Goal: Transaction & Acquisition: Download file/media

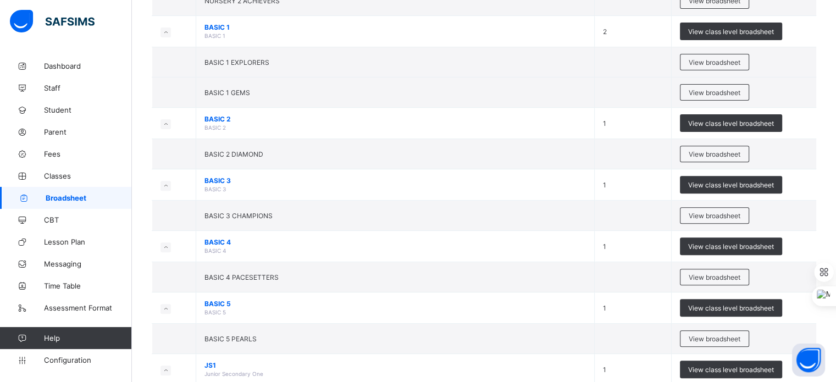
scroll to position [396, 0]
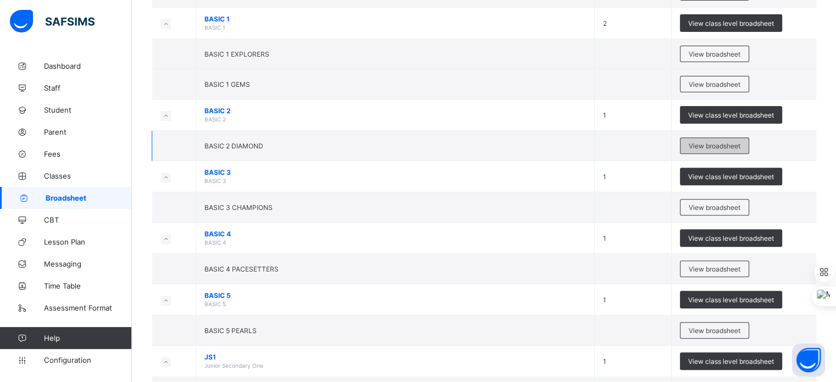
click at [720, 142] on span "View broadsheet" at bounding box center [715, 146] width 52 height 8
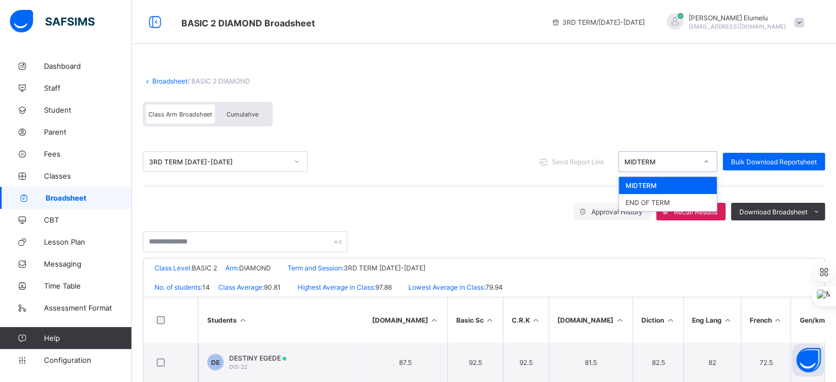
click at [646, 160] on div "MIDTERM" at bounding box center [660, 162] width 73 height 8
click at [645, 198] on div "END OF TERM" at bounding box center [668, 202] width 98 height 17
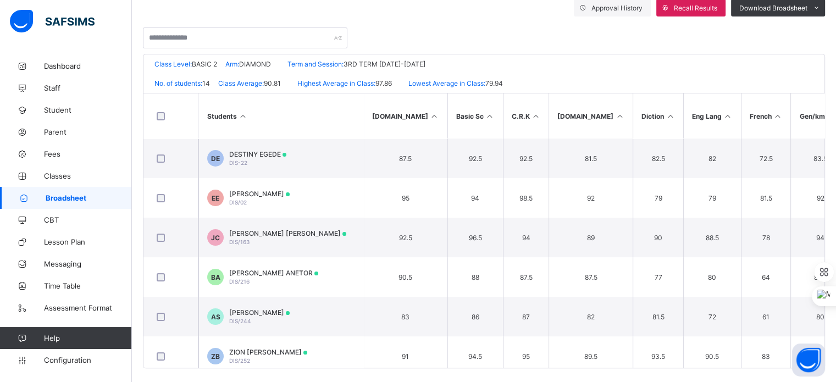
scroll to position [212, 0]
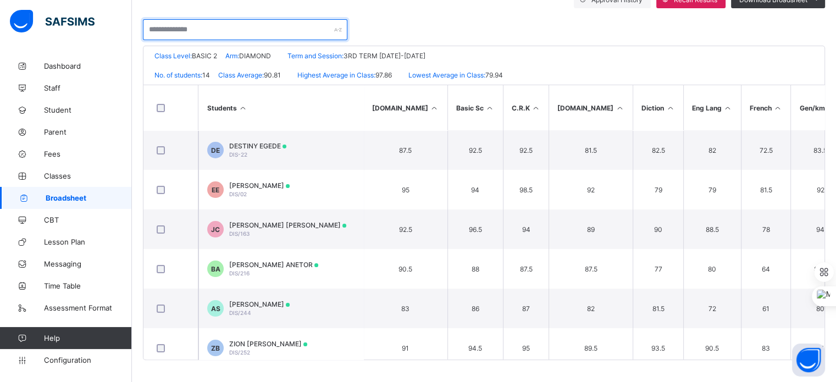
click at [226, 36] on input "text" at bounding box center [245, 29] width 204 height 21
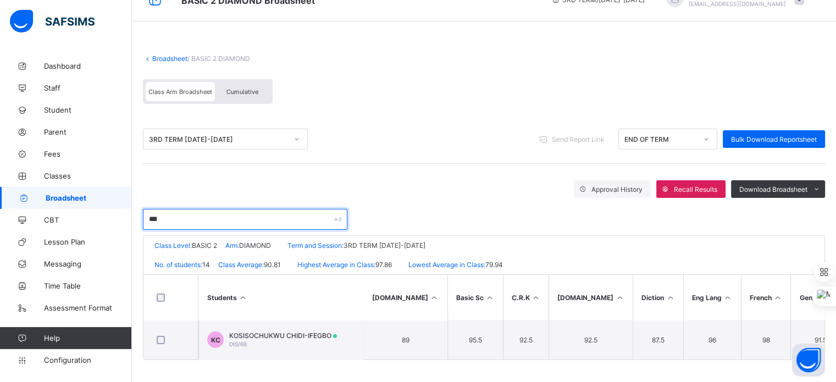
scroll to position [26, 0]
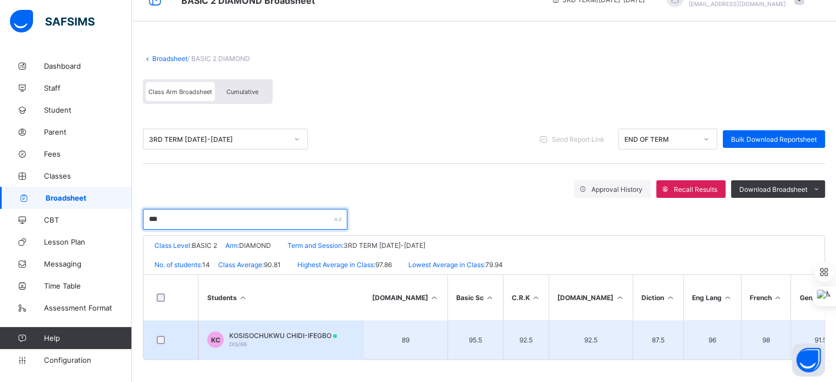
type input "***"
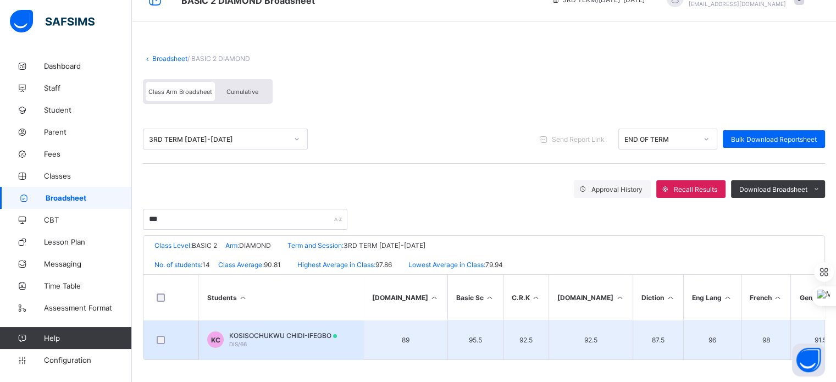
click at [269, 334] on span "KOSISOCHUKWU CHIDI-IFEGBO" at bounding box center [283, 335] width 108 height 8
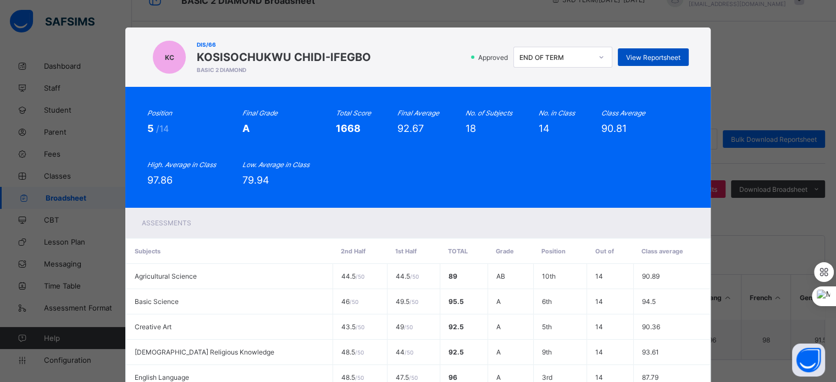
click at [638, 51] on div "View Reportsheet" at bounding box center [653, 57] width 71 height 18
click at [270, 90] on div "Position 5 /14 Final Grade A Total Score 1668 Final Average 92.67 No. of Subjec…" at bounding box center [417, 147] width 585 height 121
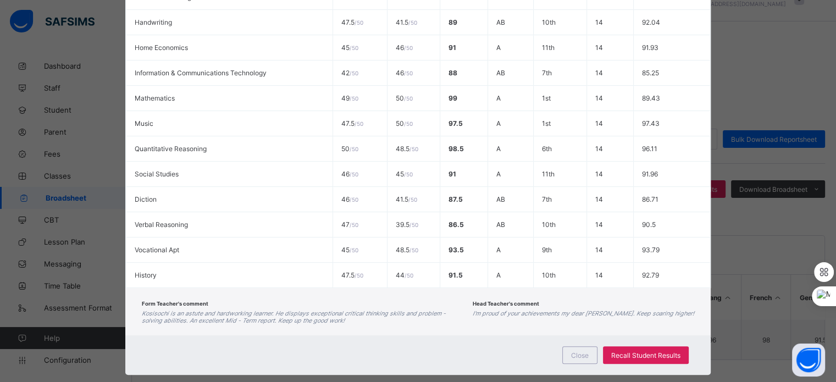
scroll to position [452, 0]
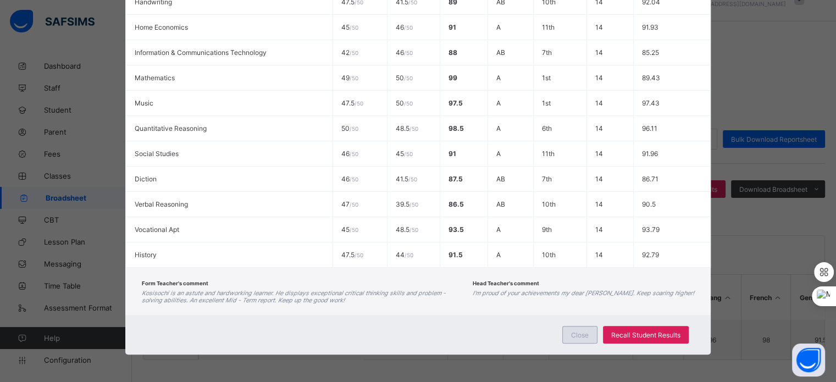
click at [569, 336] on div "Close" at bounding box center [579, 335] width 35 height 18
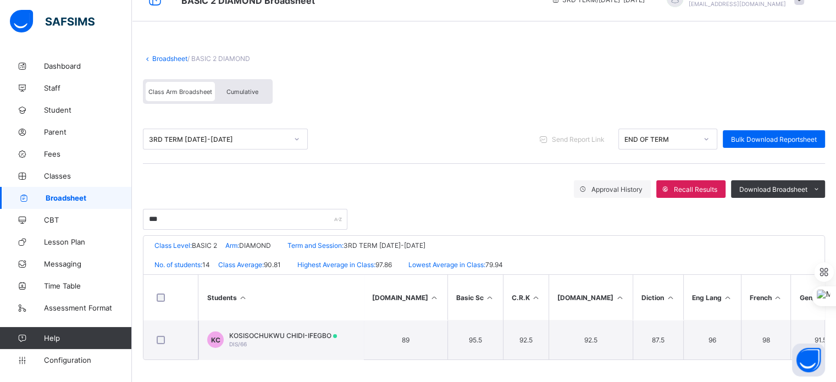
click at [163, 54] on link "Broadsheet" at bounding box center [169, 58] width 35 height 8
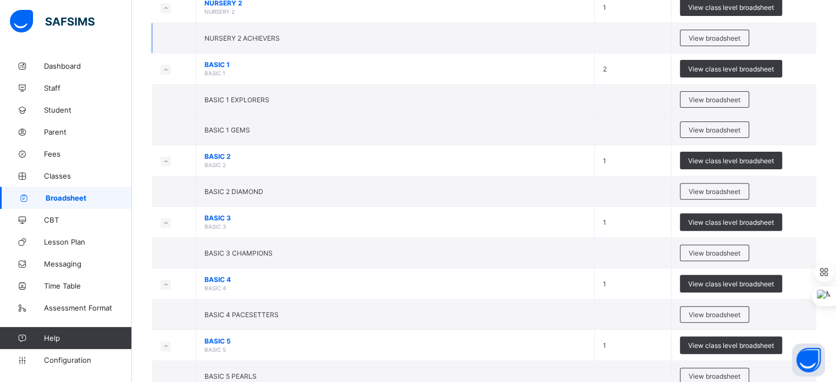
scroll to position [352, 0]
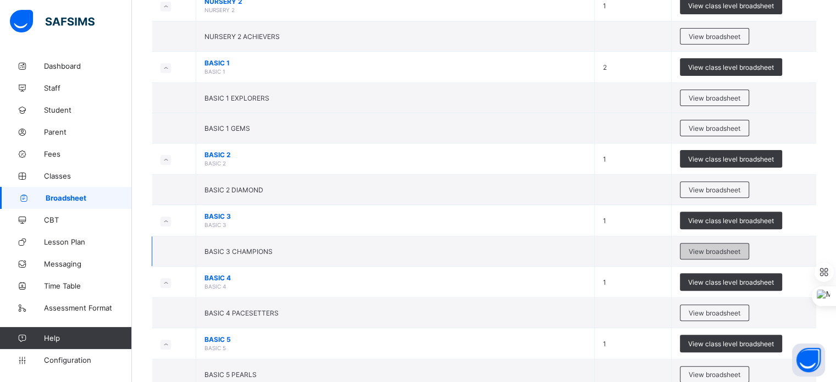
click at [709, 248] on span "View broadsheet" at bounding box center [715, 251] width 52 height 8
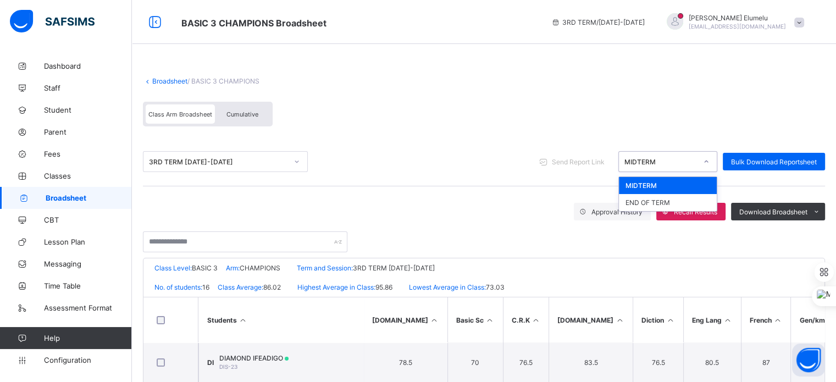
click at [668, 161] on div "MIDTERM" at bounding box center [660, 162] width 73 height 8
click at [655, 203] on div "END OF TERM" at bounding box center [668, 202] width 98 height 17
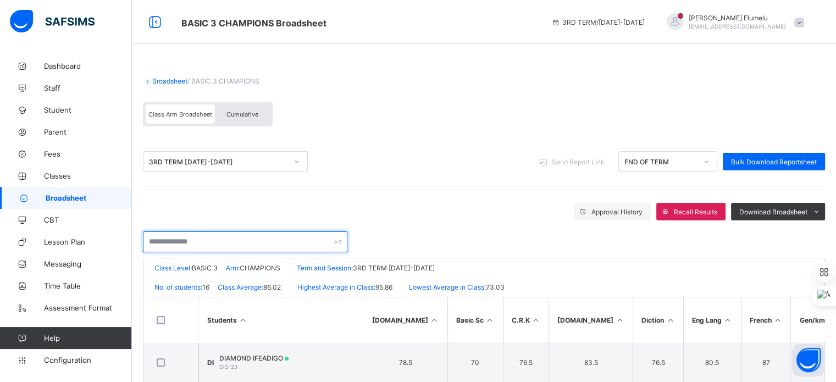
click at [233, 250] on input "text" at bounding box center [245, 241] width 204 height 21
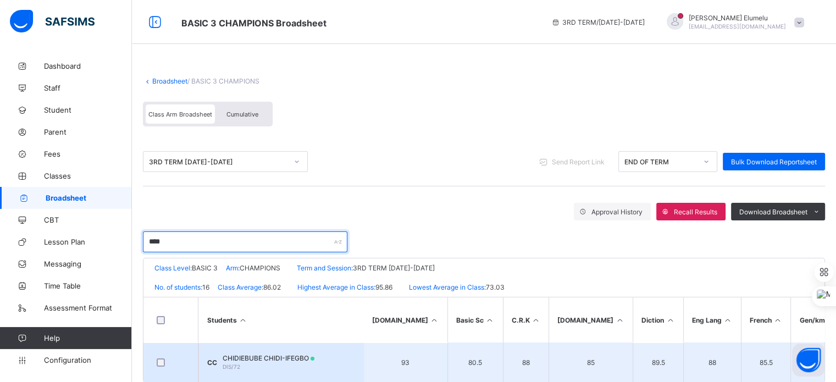
type input "****"
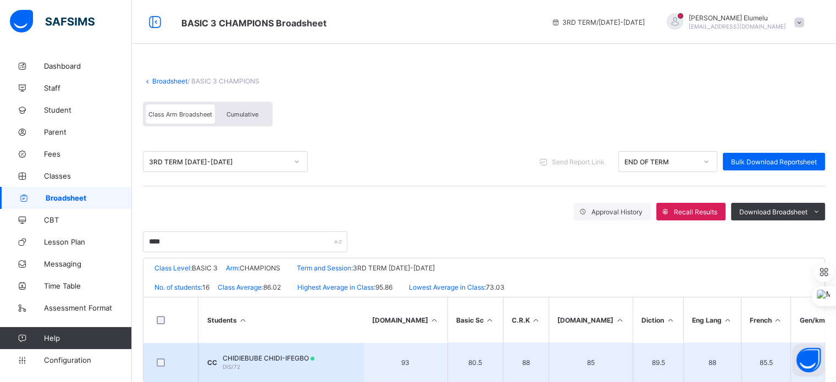
click at [245, 359] on span "CHIDIEBUBE CHIDI-IFEGBO" at bounding box center [269, 358] width 92 height 8
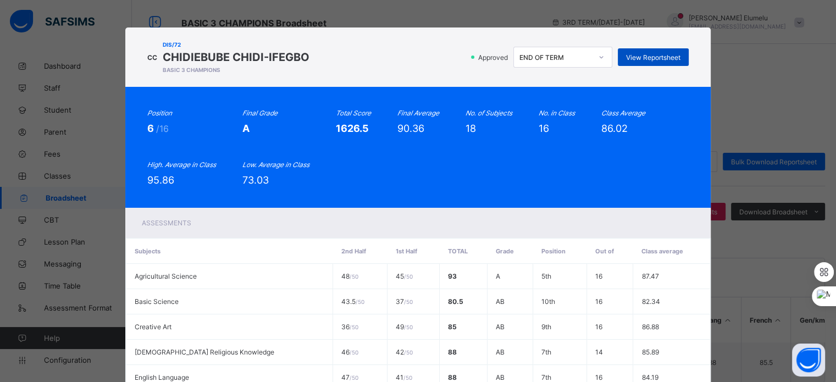
click at [673, 58] on span "View Reportsheet" at bounding box center [653, 57] width 54 height 8
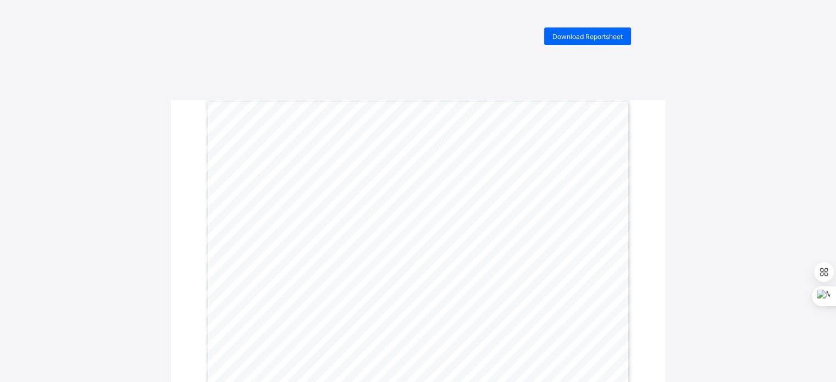
click at [598, 35] on span "Download Reportsheet" at bounding box center [587, 36] width 70 height 8
click at [560, 35] on span "Download Reportsheet" at bounding box center [587, 36] width 70 height 8
click at [572, 36] on span "Download Reportsheet" at bounding box center [587, 36] width 70 height 8
